Goal: Information Seeking & Learning: Learn about a topic

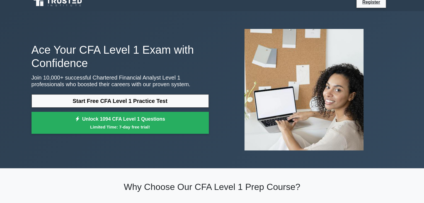
scroll to position [7, 0]
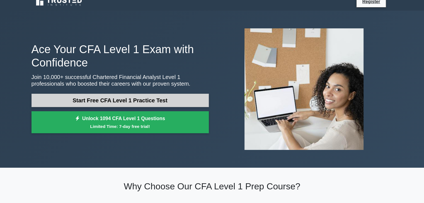
click at [118, 98] on link "Start Free CFA Level 1 Practice Test" at bounding box center [119, 100] width 177 height 13
click at [110, 98] on link "Start Free CFA Level 1 Practice Test" at bounding box center [119, 100] width 177 height 13
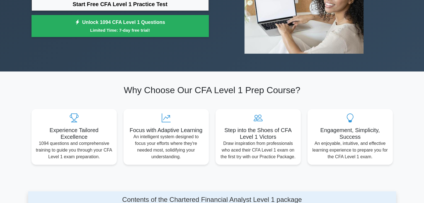
scroll to position [104, 0]
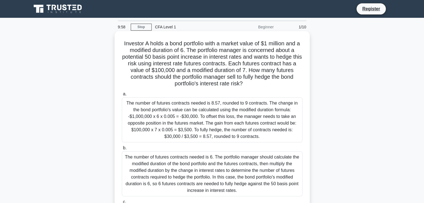
click at [191, 129] on div "The number of futures contracts needed is 8.57, rounded to 9 contracts. The cha…" at bounding box center [212, 120] width 181 height 45
click at [122, 96] on input "a. The number of futures contracts needed is 8.57, rounded to 9 contracts. The …" at bounding box center [122, 95] width 0 height 4
